Goal: Task Accomplishment & Management: Manage account settings

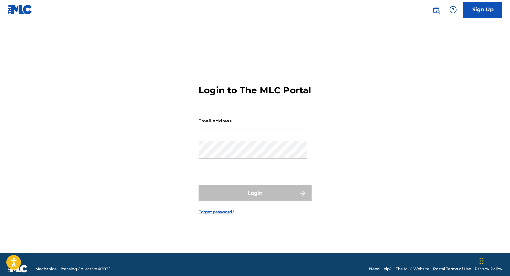
click at [154, 157] on div "Login to The MLC Portal Email Address Password Login Forgot password?" at bounding box center [255, 145] width 452 height 218
click at [217, 130] on input "Email Address" at bounding box center [252, 120] width 109 height 18
type input "[EMAIL_ADDRESS][DOMAIN_NAME]"
